Goal: Find specific page/section: Find specific page/section

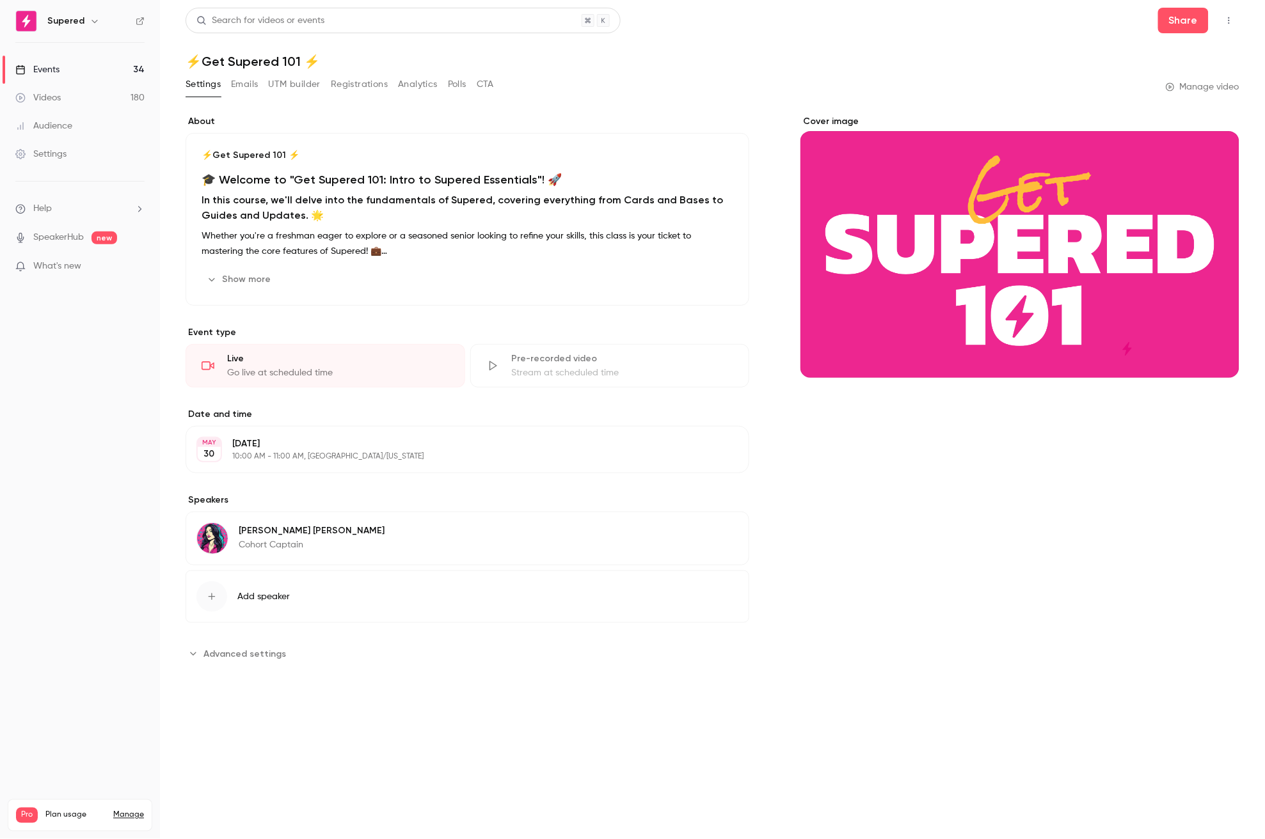
click at [67, 98] on link "Videos 180" at bounding box center [80, 98] width 160 height 28
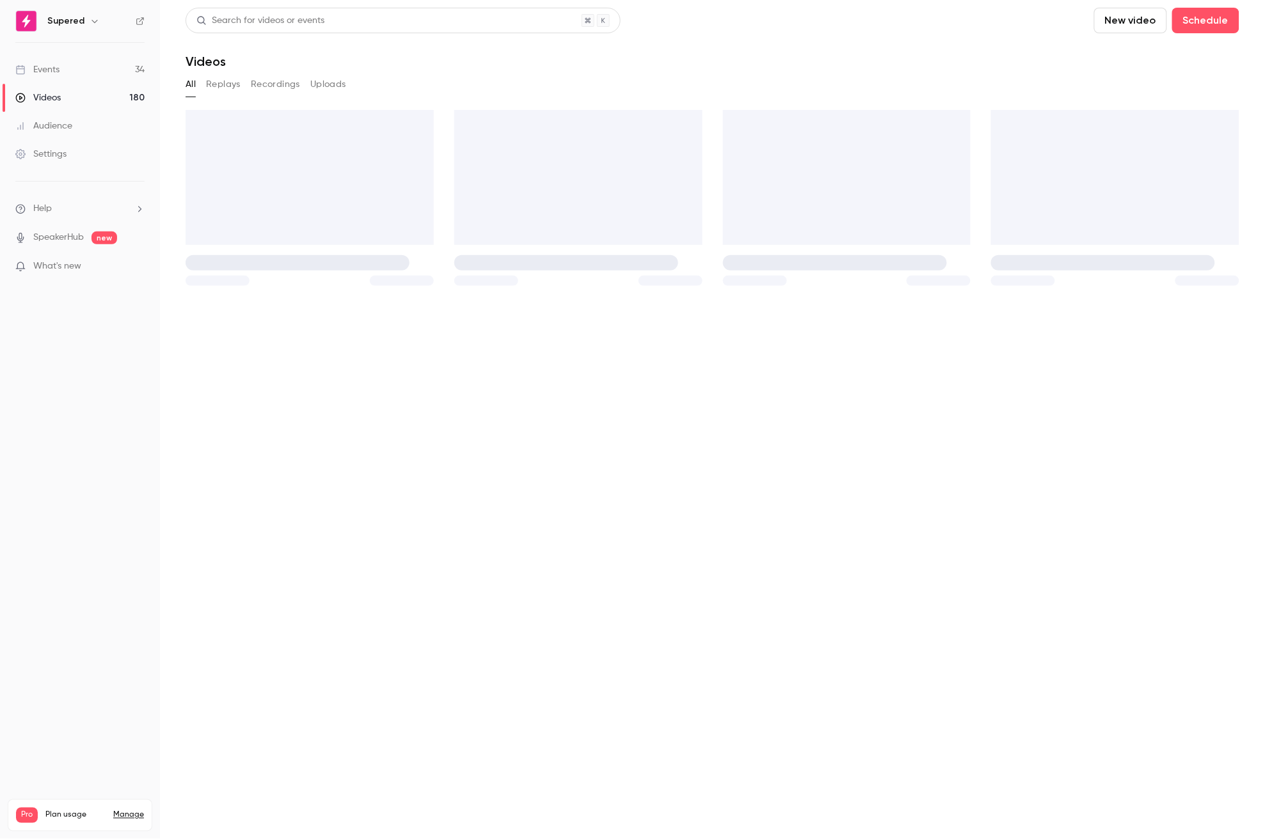
click at [72, 73] on link "Events 34" at bounding box center [80, 70] width 160 height 28
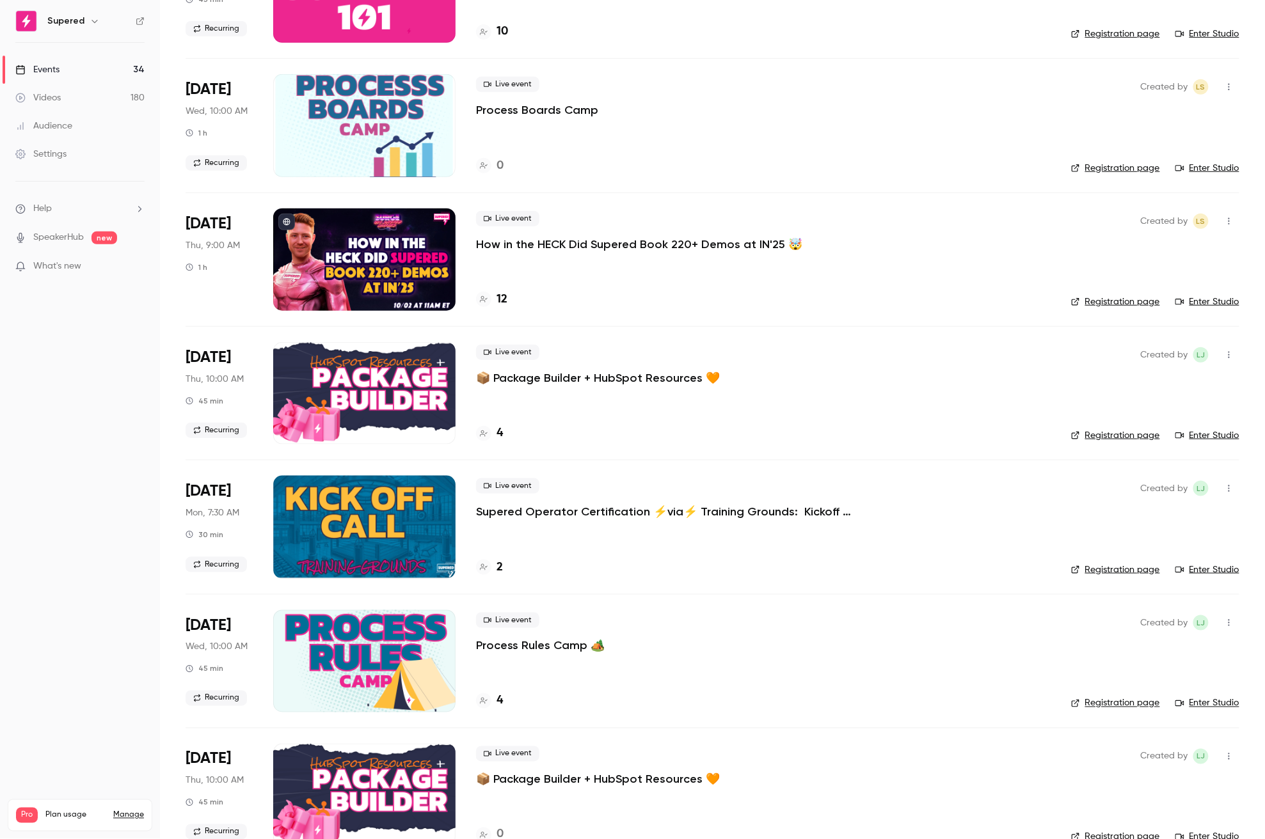
scroll to position [188, 0]
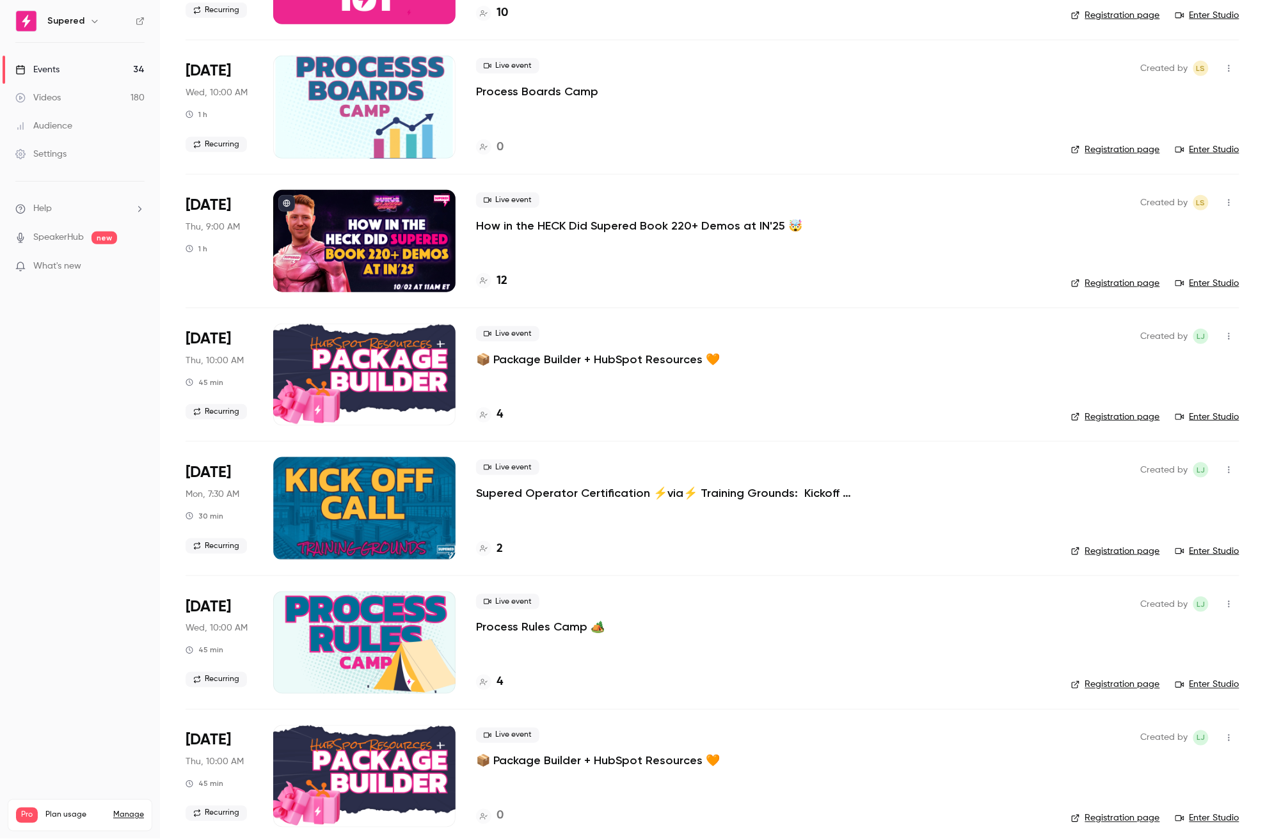
click at [1119, 284] on link "Registration page" at bounding box center [1115, 283] width 89 height 13
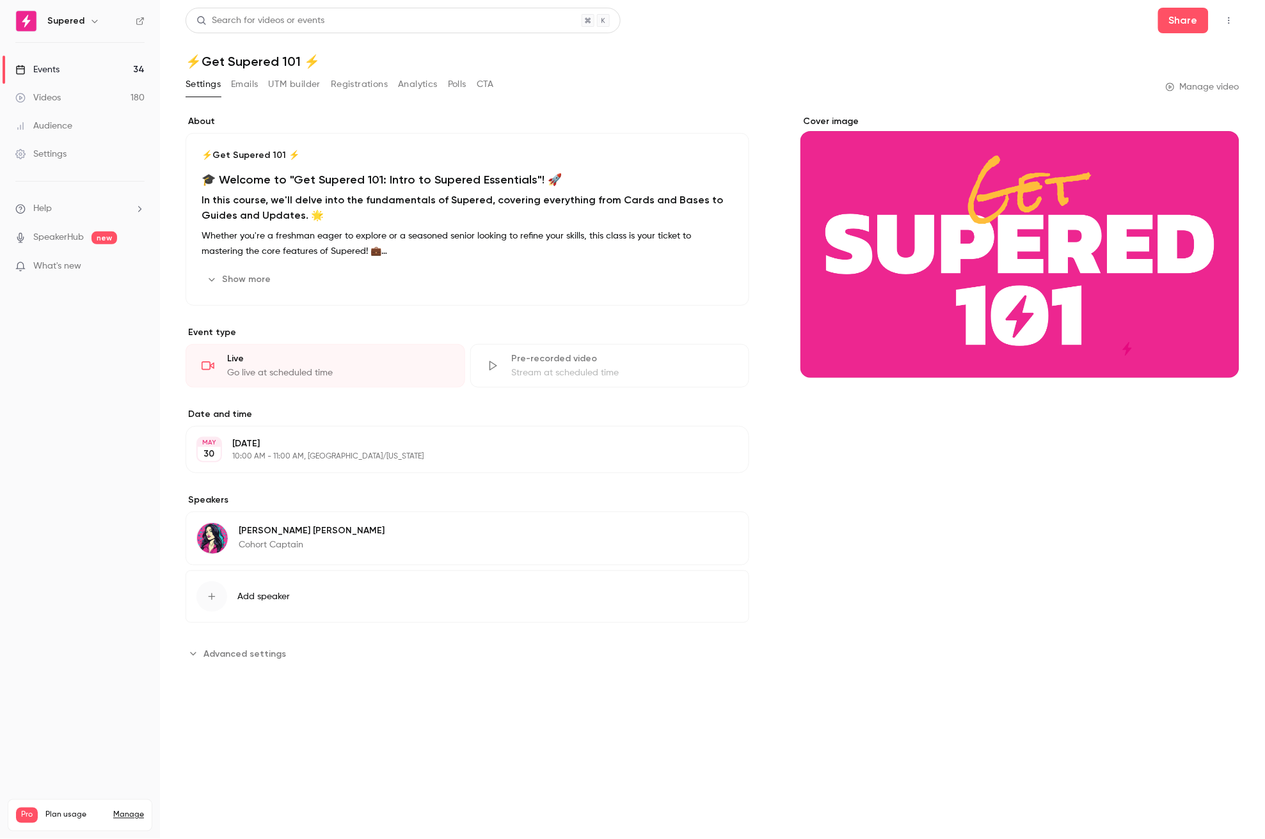
click at [84, 66] on link "Events 34" at bounding box center [80, 70] width 160 height 28
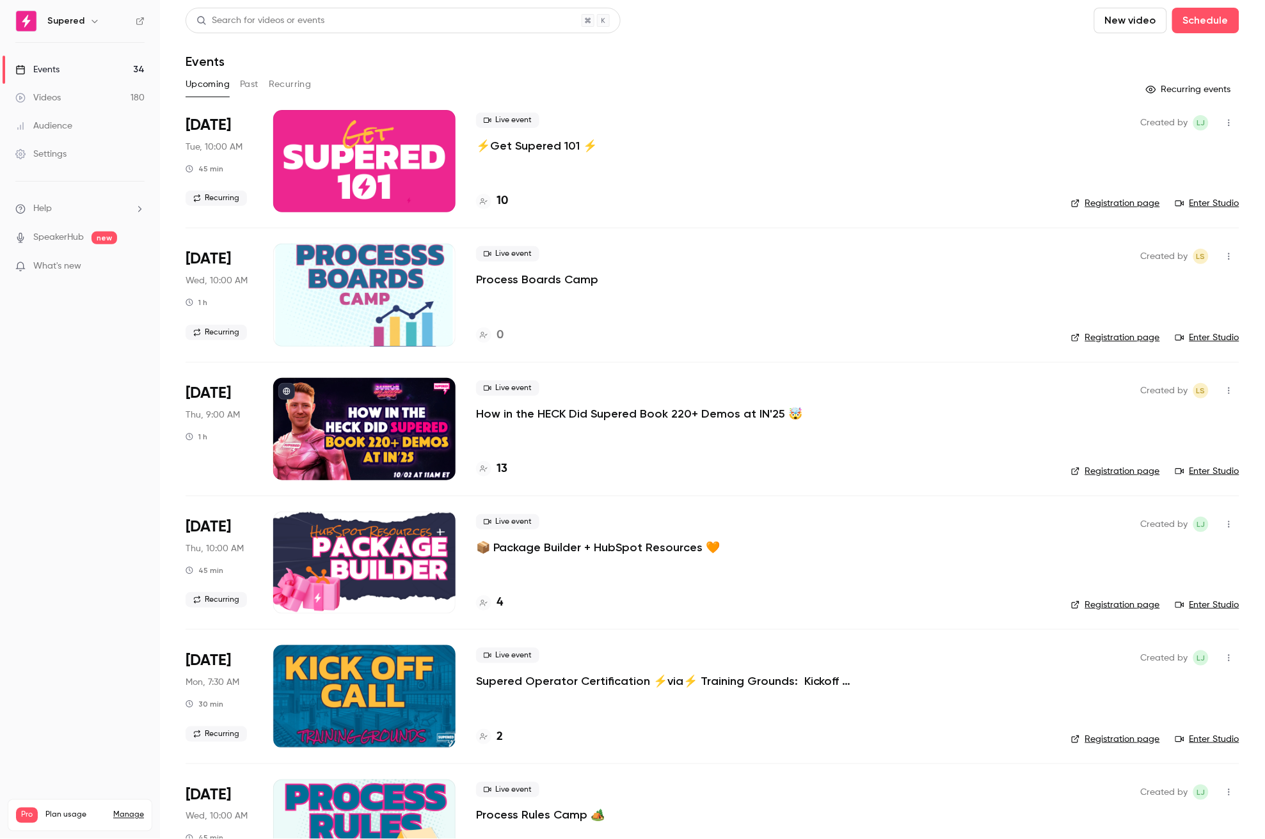
click at [249, 84] on button "Past" at bounding box center [249, 84] width 19 height 20
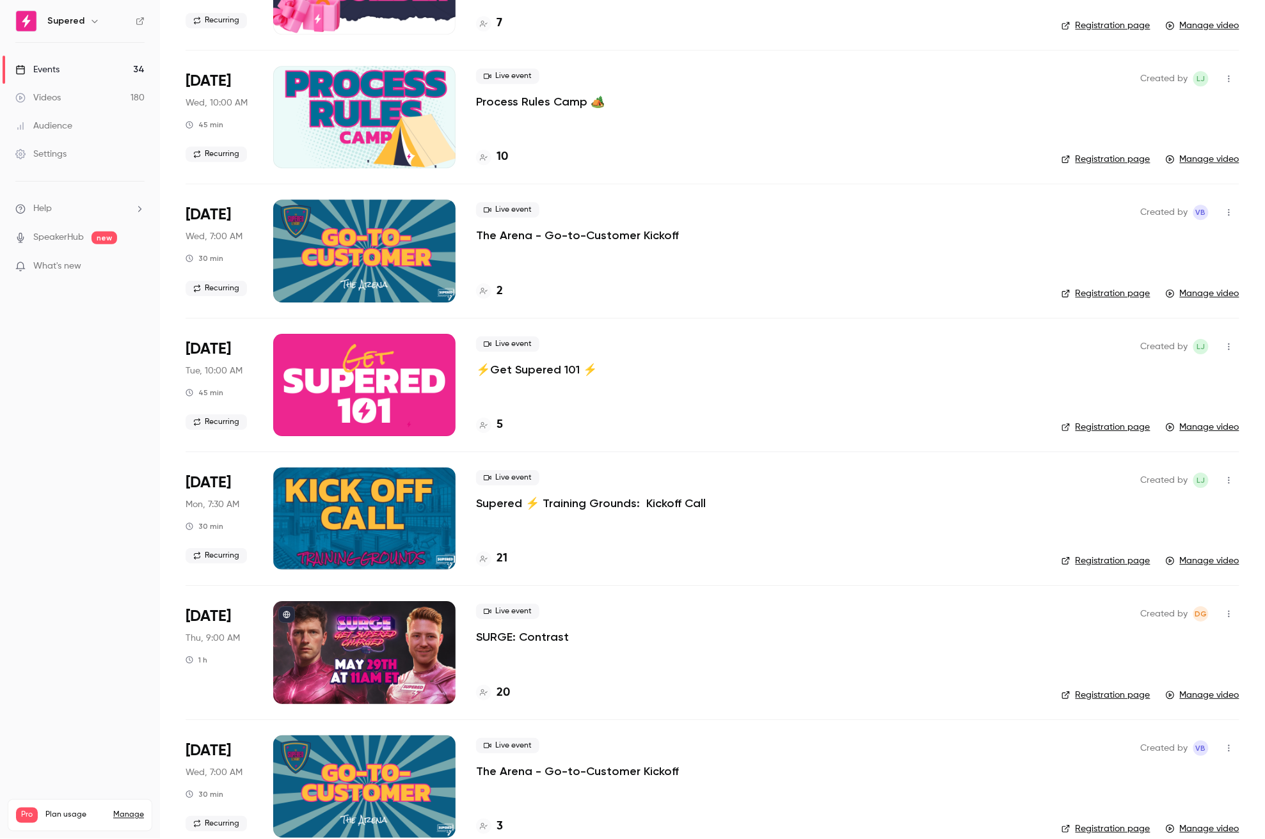
scroll to position [6075, 0]
